Goal: Find specific page/section: Find specific page/section

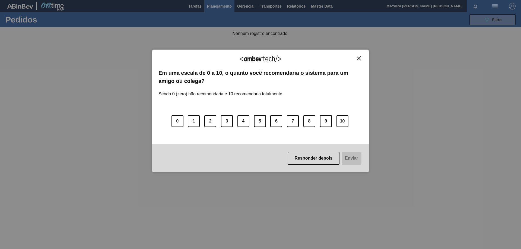
click at [360, 59] on img "Close" at bounding box center [359, 58] width 4 height 4
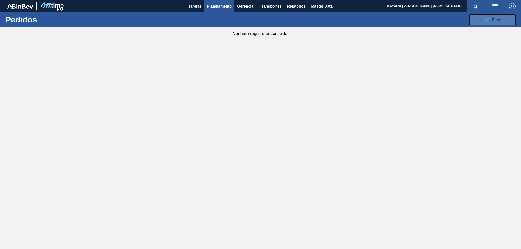
click at [494, 20] on span "Filtro" at bounding box center [496, 20] width 9 height 4
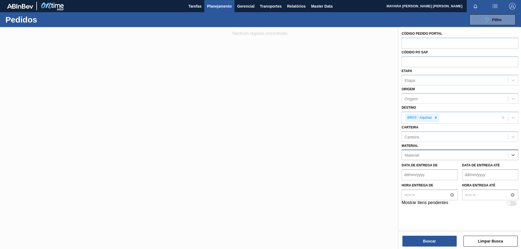
paste input "20002647"
type input "20002647"
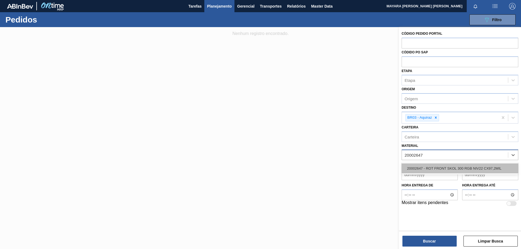
click at [483, 168] on div "20002647 - ROT FRONT SKOL 300 RGB NIV22 CX97,2MIL" at bounding box center [459, 169] width 117 height 10
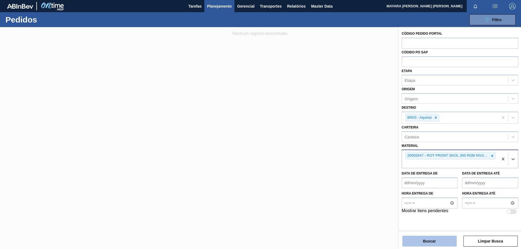
click at [451, 239] on button "Buscar" at bounding box center [429, 241] width 54 height 11
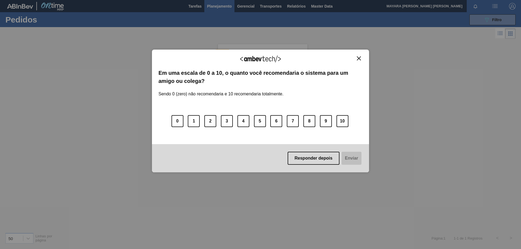
click at [357, 59] on img "Close" at bounding box center [359, 58] width 4 height 4
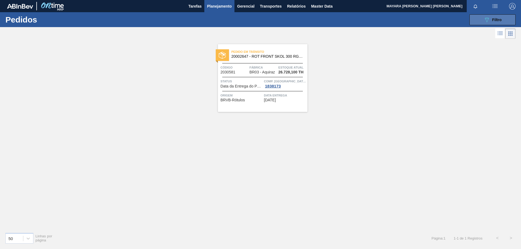
click at [494, 23] on div "089F7B8B-B2A5-4AFE-B5C0-19BA573D28AC Filtro" at bounding box center [492, 20] width 18 height 7
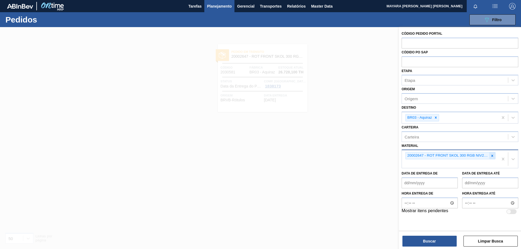
click at [492, 157] on icon at bounding box center [492, 156] width 4 height 4
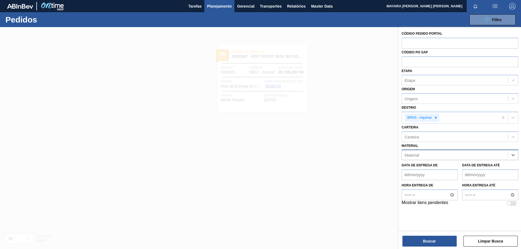
paste input "20005476"
type input "20005476"
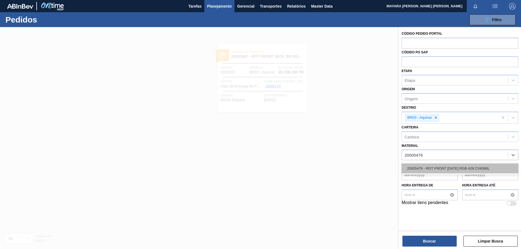
click at [479, 168] on div "20005476 - ROT FRONT [DATE] RGB 429 CX60MIL" at bounding box center [459, 169] width 117 height 10
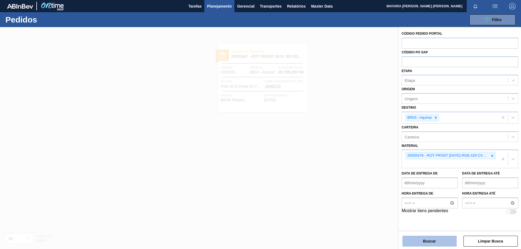
click at [440, 243] on button "Buscar" at bounding box center [429, 241] width 54 height 11
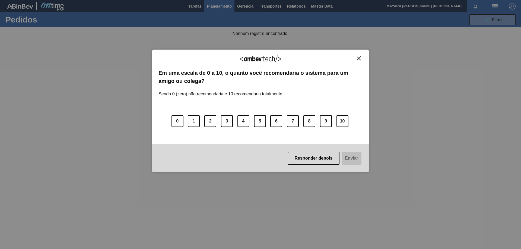
click at [359, 58] on img "Close" at bounding box center [359, 58] width 4 height 4
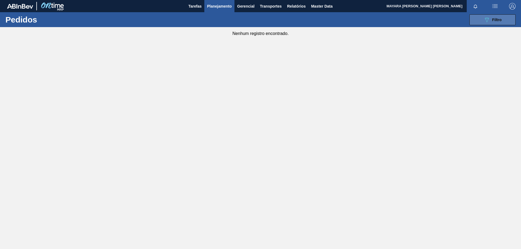
click at [482, 20] on button "089F7B8B-B2A5-4AFE-B5C0-19BA573D28AC Filtro" at bounding box center [492, 19] width 46 height 11
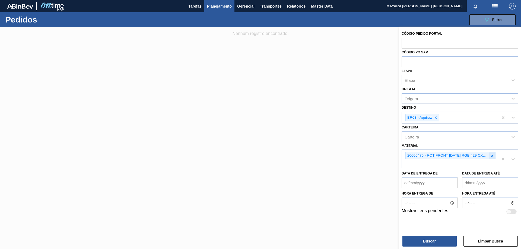
click at [493, 156] on icon at bounding box center [492, 156] width 4 height 4
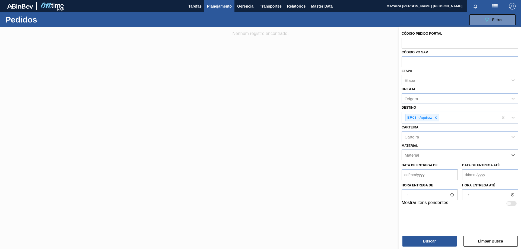
paste input "20005476"
type input "20005476"
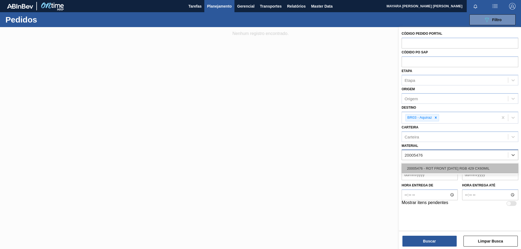
click at [487, 168] on div "20005476 - ROT FRONT [DATE] RGB 429 CX60MIL" at bounding box center [459, 169] width 117 height 10
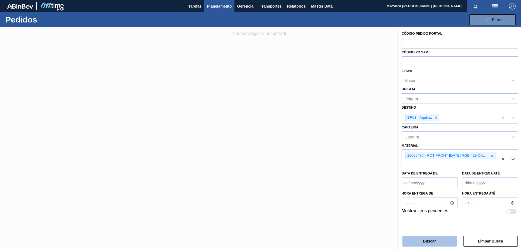
click at [442, 245] on button "Buscar" at bounding box center [429, 241] width 54 height 11
